Goal: Navigation & Orientation: Find specific page/section

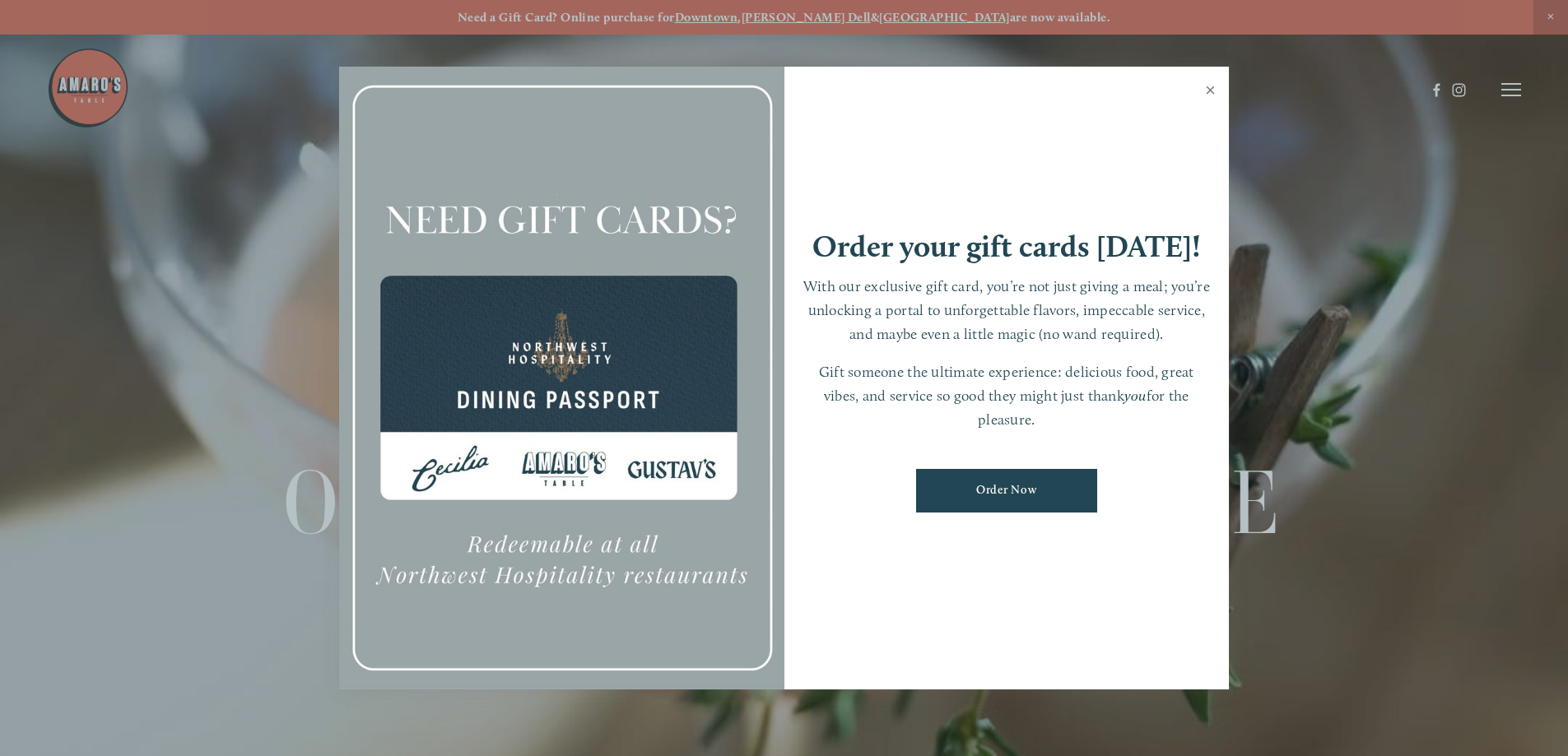
click at [1210, 94] on link "Close" at bounding box center [1210, 92] width 33 height 46
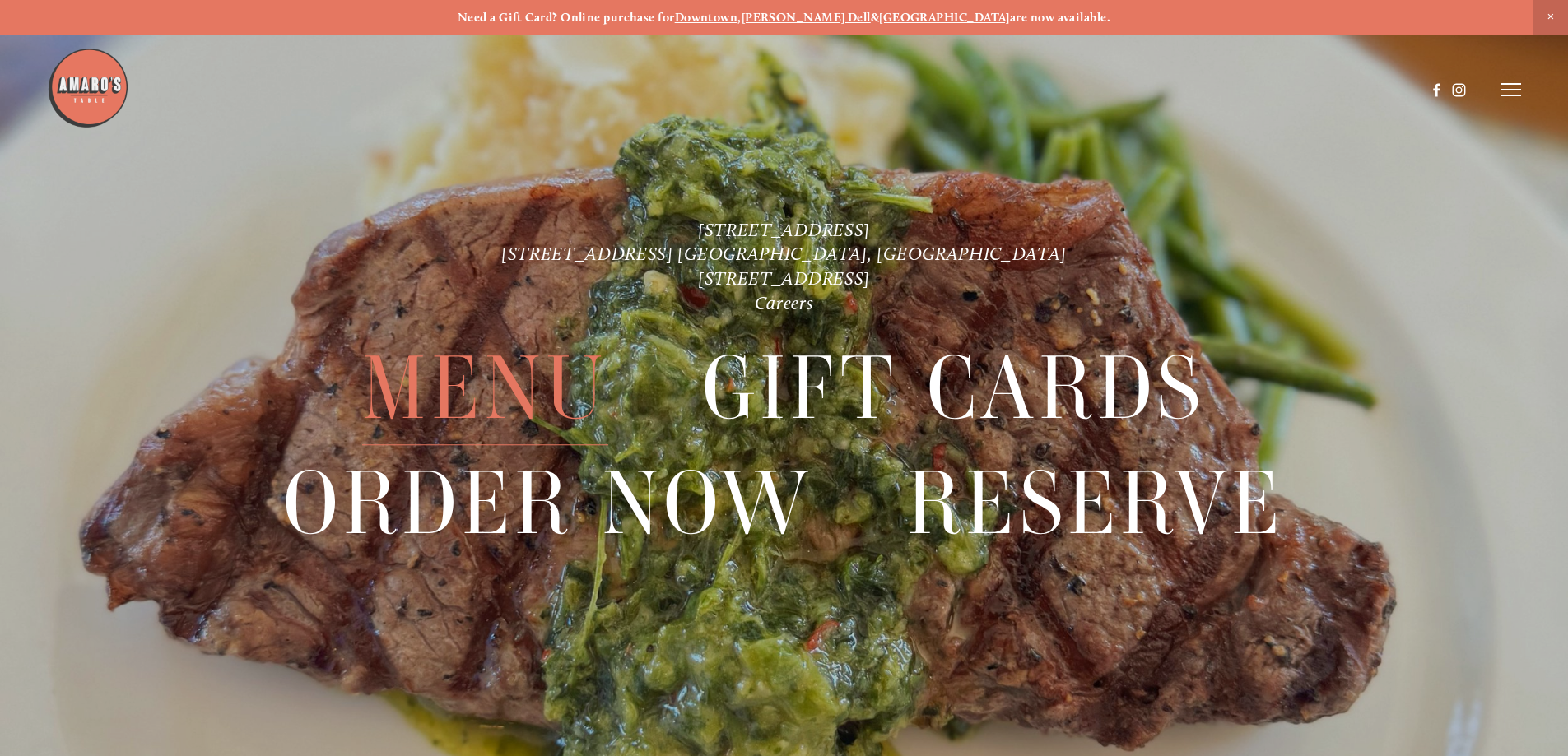
click at [515, 365] on span "Menu" at bounding box center [484, 389] width 245 height 113
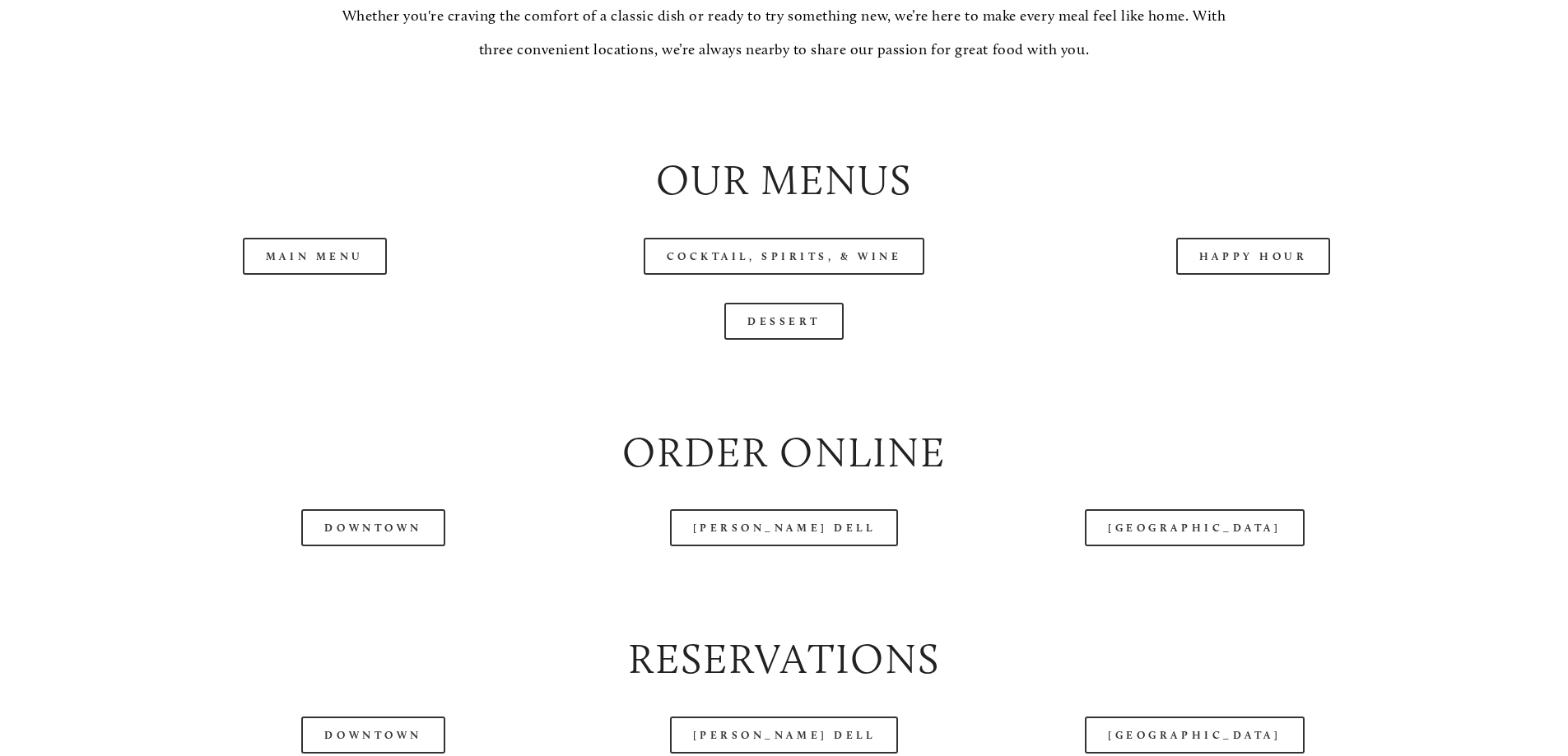
scroll to position [1810, 0]
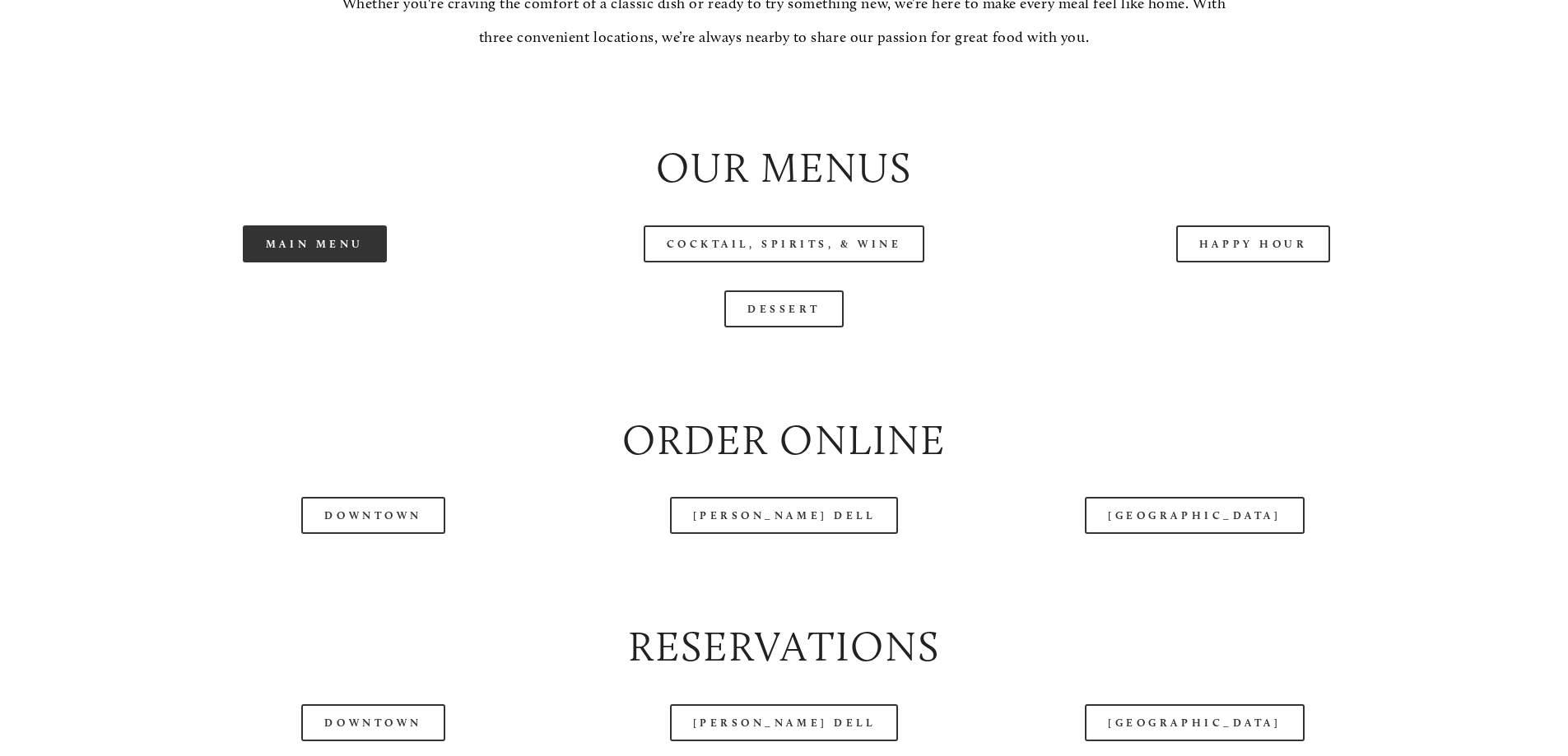
click at [302, 263] on link "Main Menu" at bounding box center [314, 244] width 144 height 37
click at [776, 328] on link "Dessert" at bounding box center [784, 309] width 119 height 37
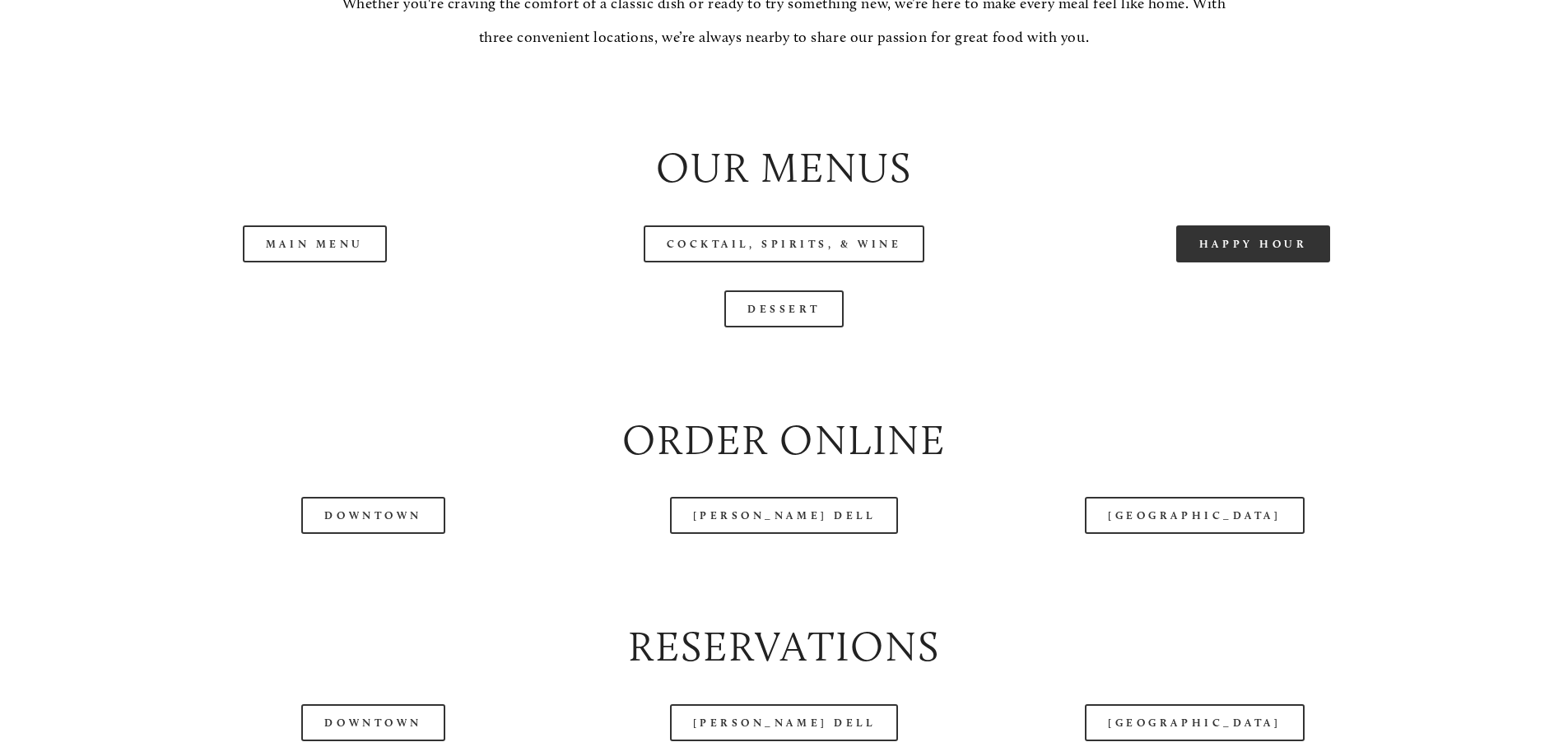
click at [1230, 263] on link "Happy Hour" at bounding box center [1254, 244] width 155 height 37
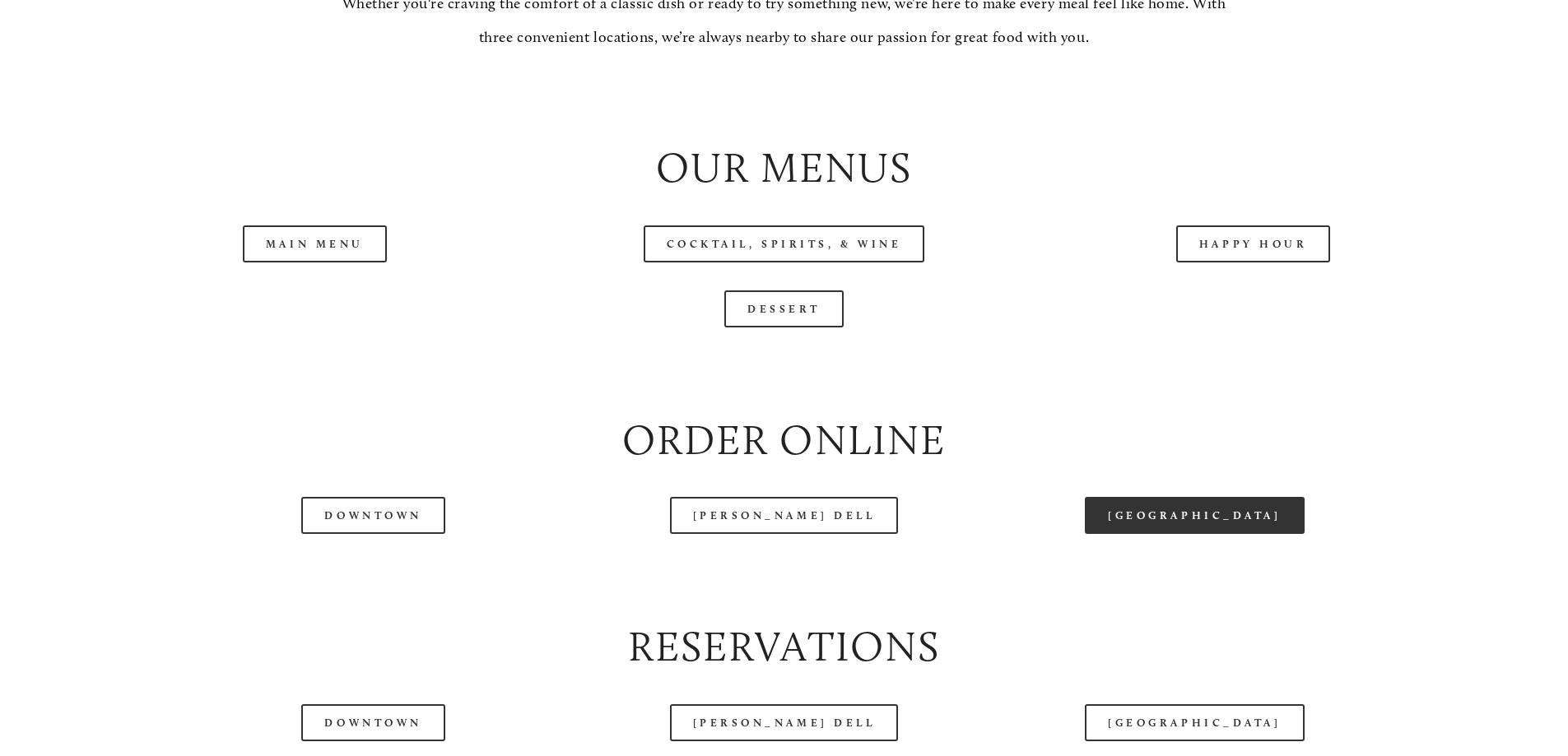
click at [1186, 534] on link "[GEOGRAPHIC_DATA]" at bounding box center [1194, 515] width 219 height 37
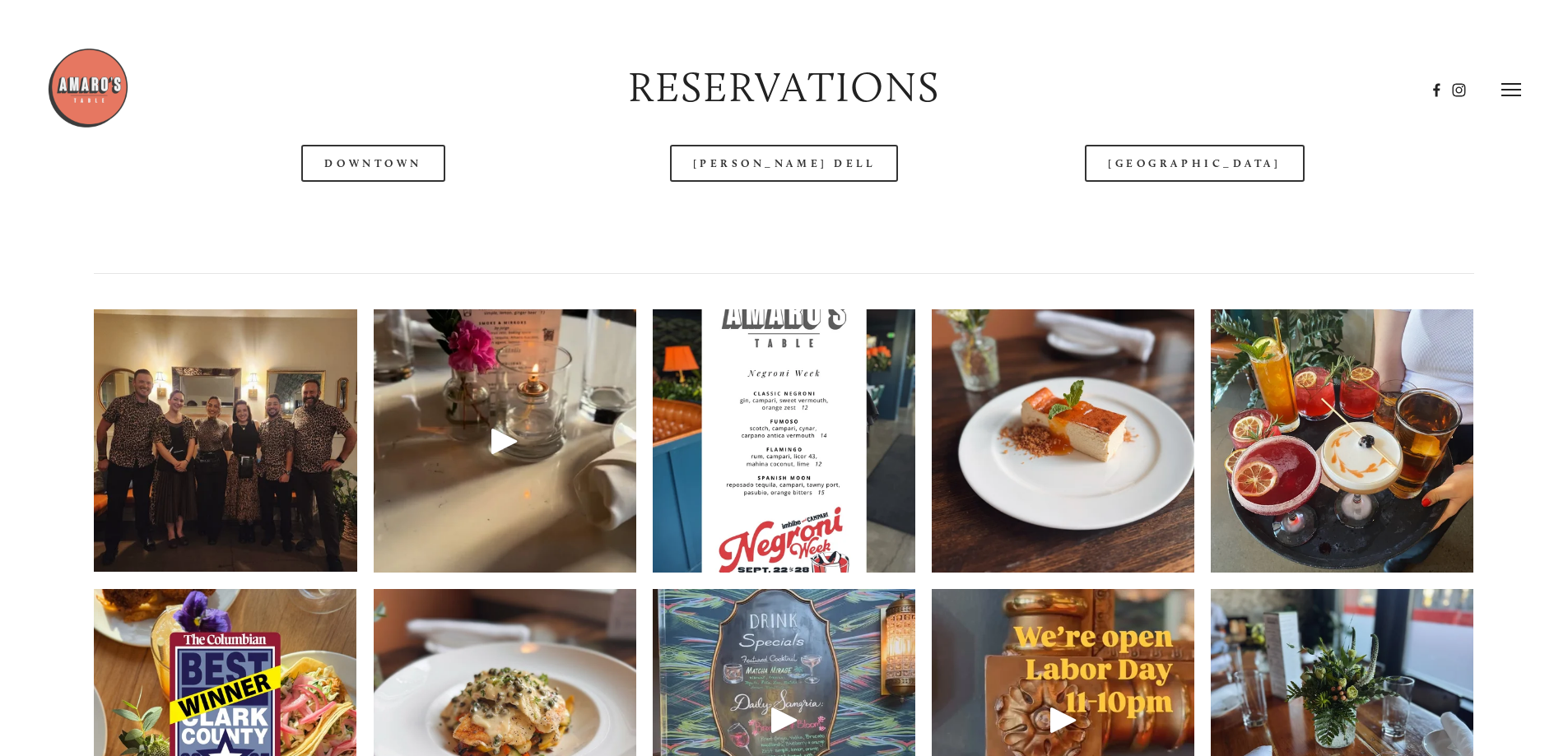
scroll to position [2304, 0]
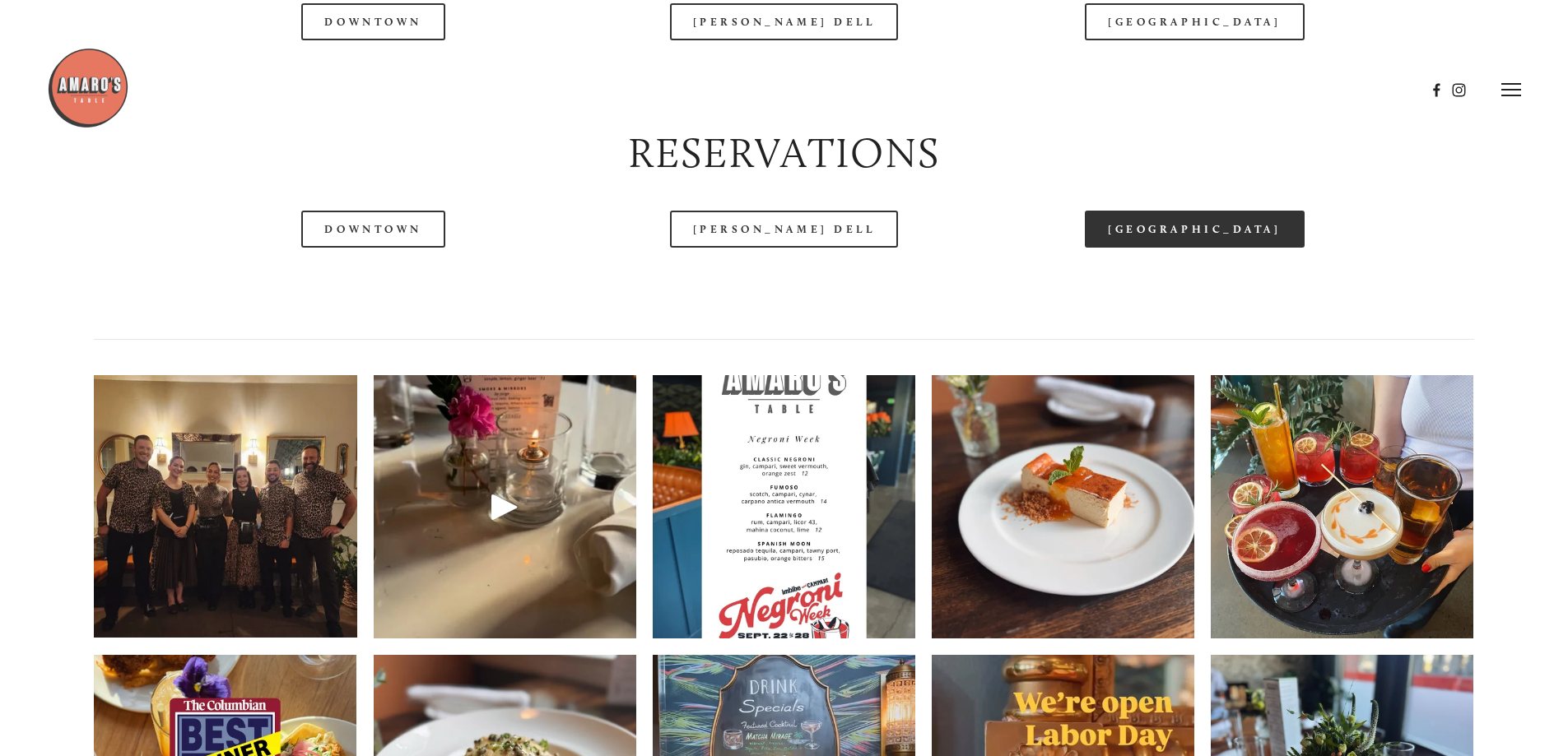
click at [1117, 248] on link "[GEOGRAPHIC_DATA]" at bounding box center [1194, 229] width 219 height 37
